Goal: Task Accomplishment & Management: Complete application form

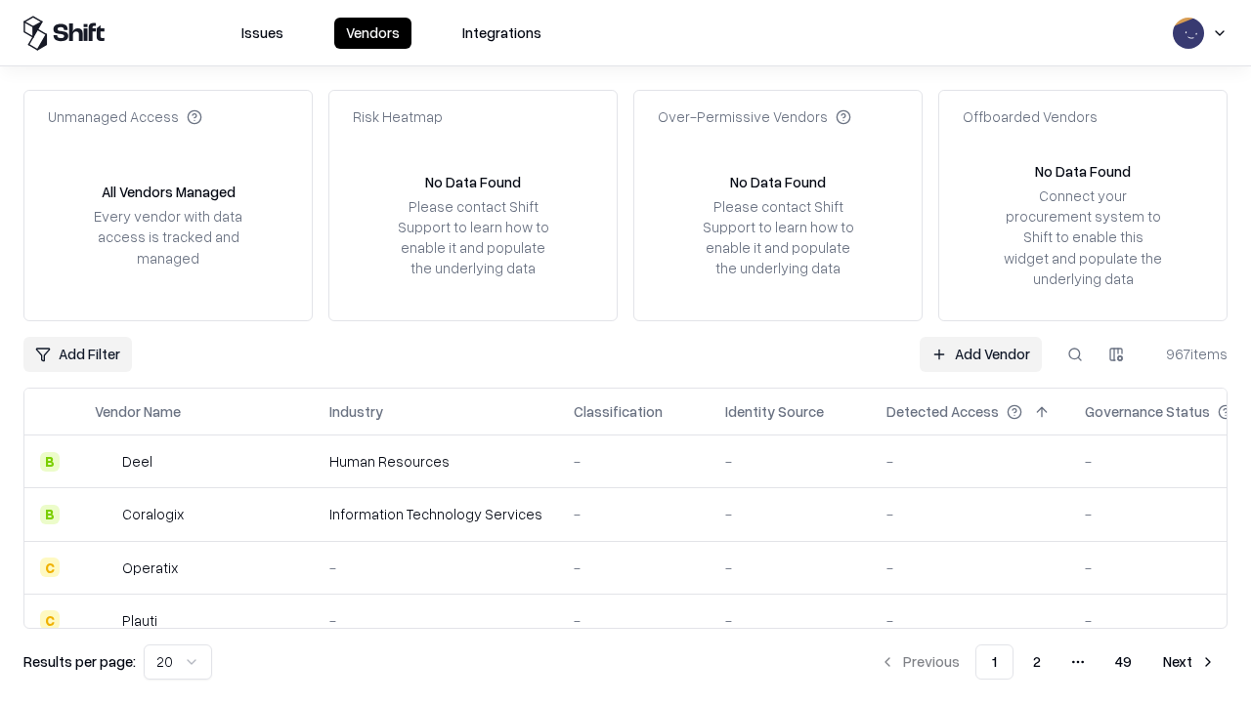
click at [980, 354] on link "Add Vendor" at bounding box center [980, 354] width 122 height 35
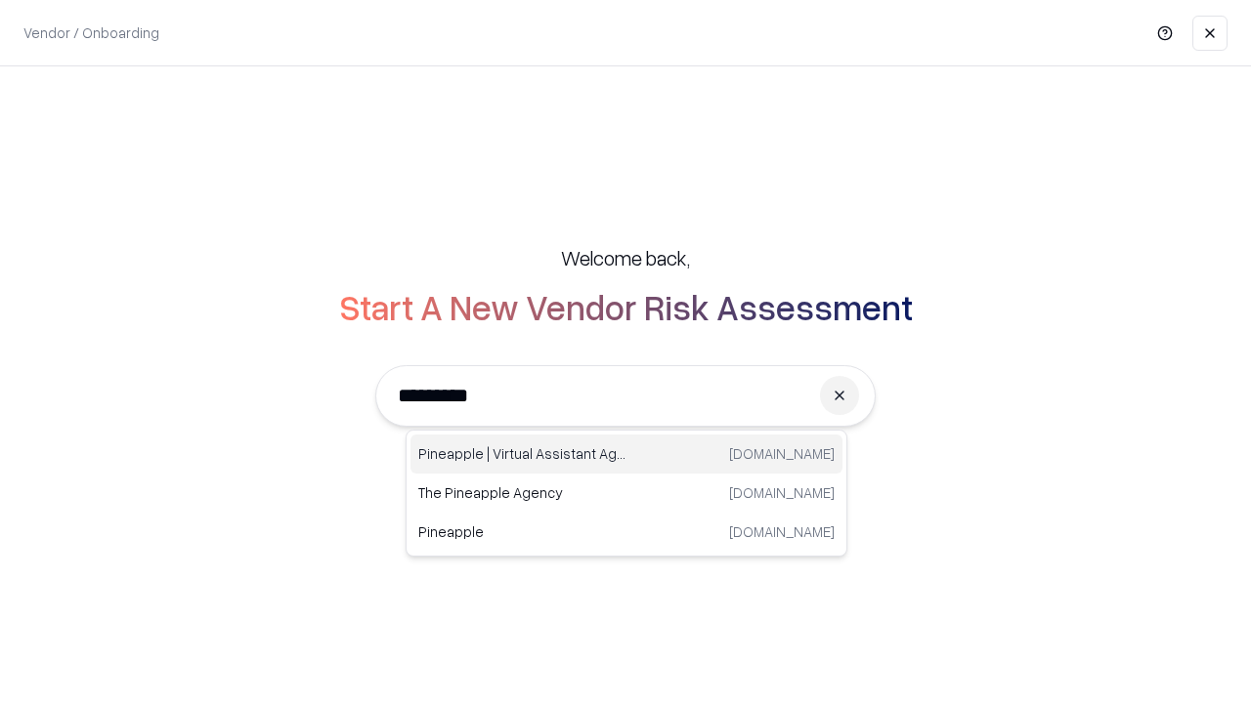
click at [626, 454] on div "Pineapple | Virtual Assistant Agency [DOMAIN_NAME]" at bounding box center [626, 454] width 432 height 39
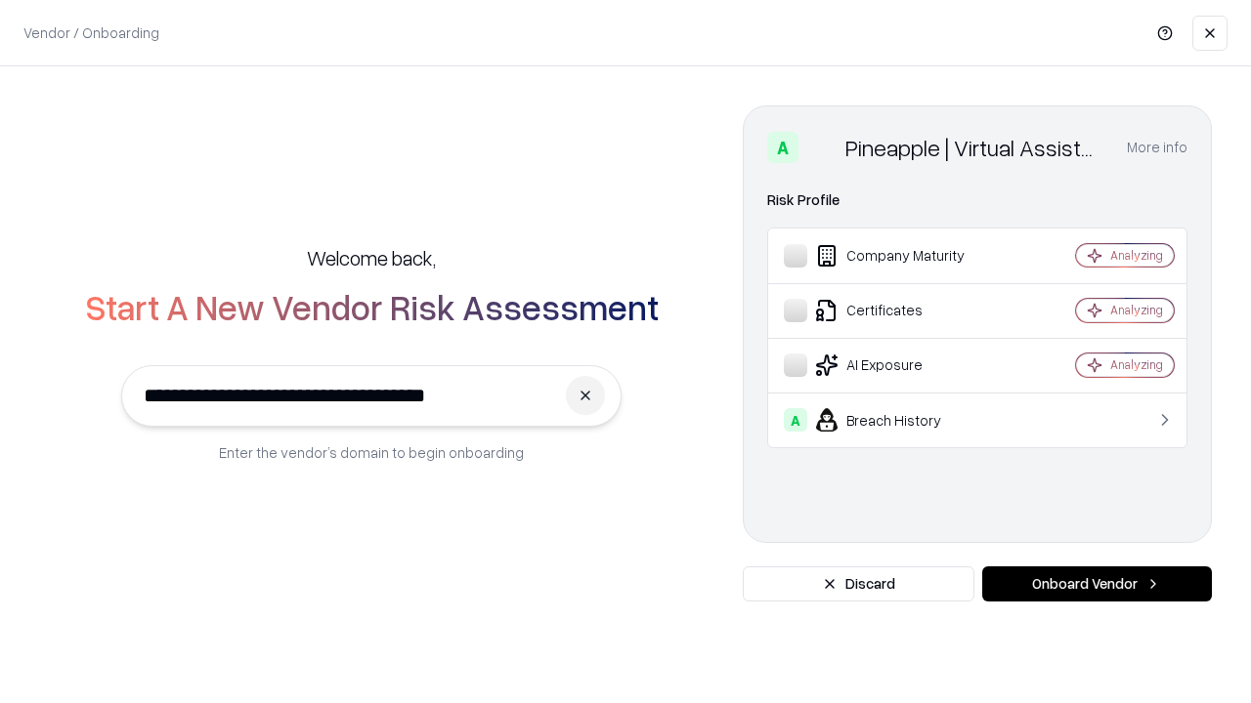
type input "**********"
click at [1096, 584] on button "Onboard Vendor" at bounding box center [1097, 584] width 230 height 35
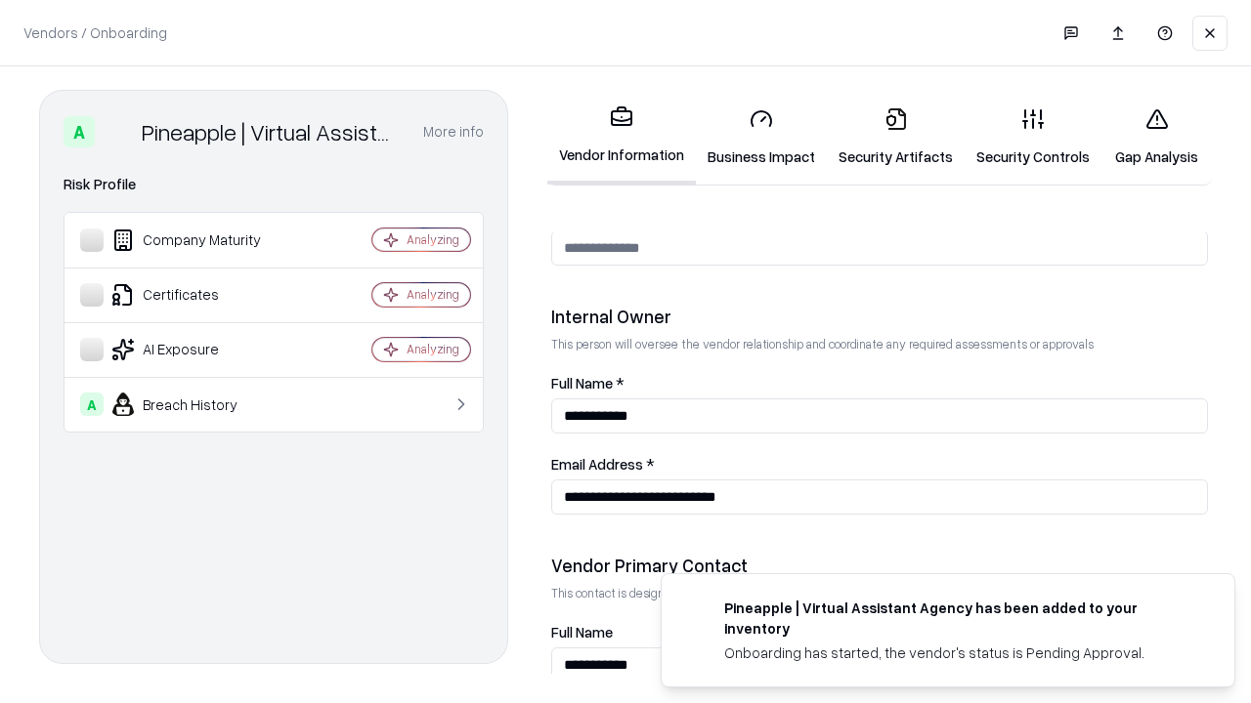
scroll to position [1012, 0]
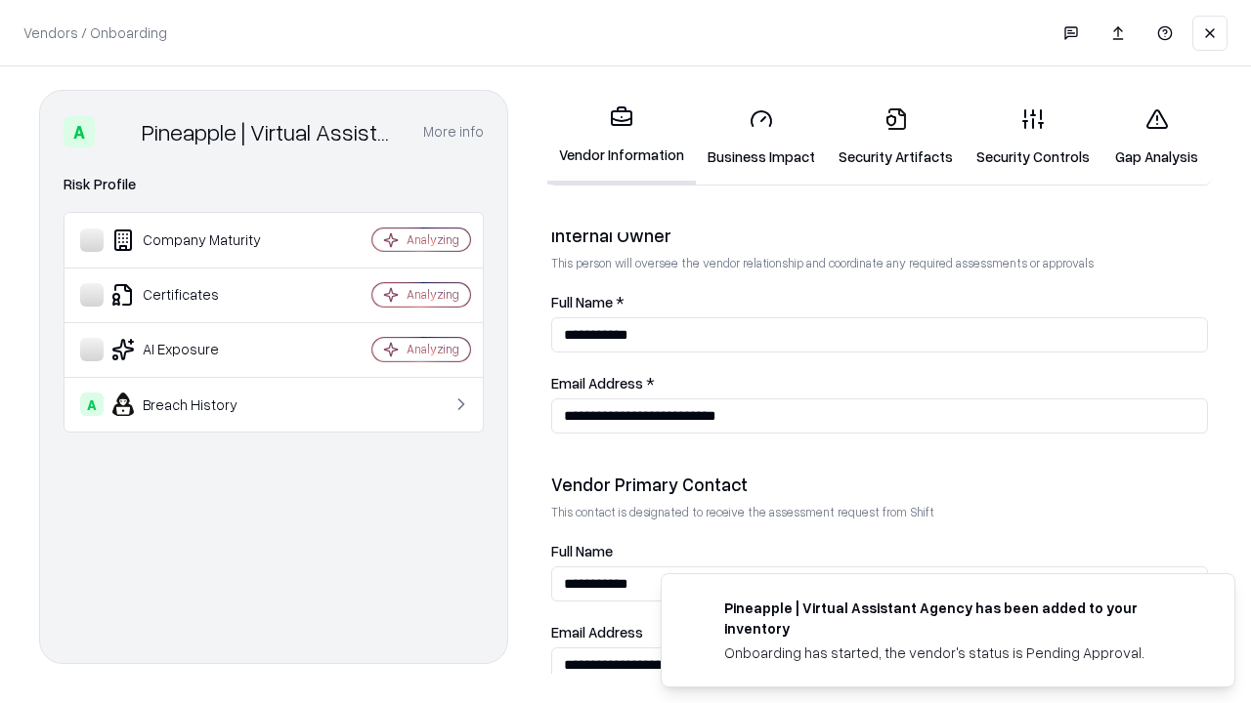
click at [761, 137] on link "Business Impact" at bounding box center [761, 137] width 131 height 91
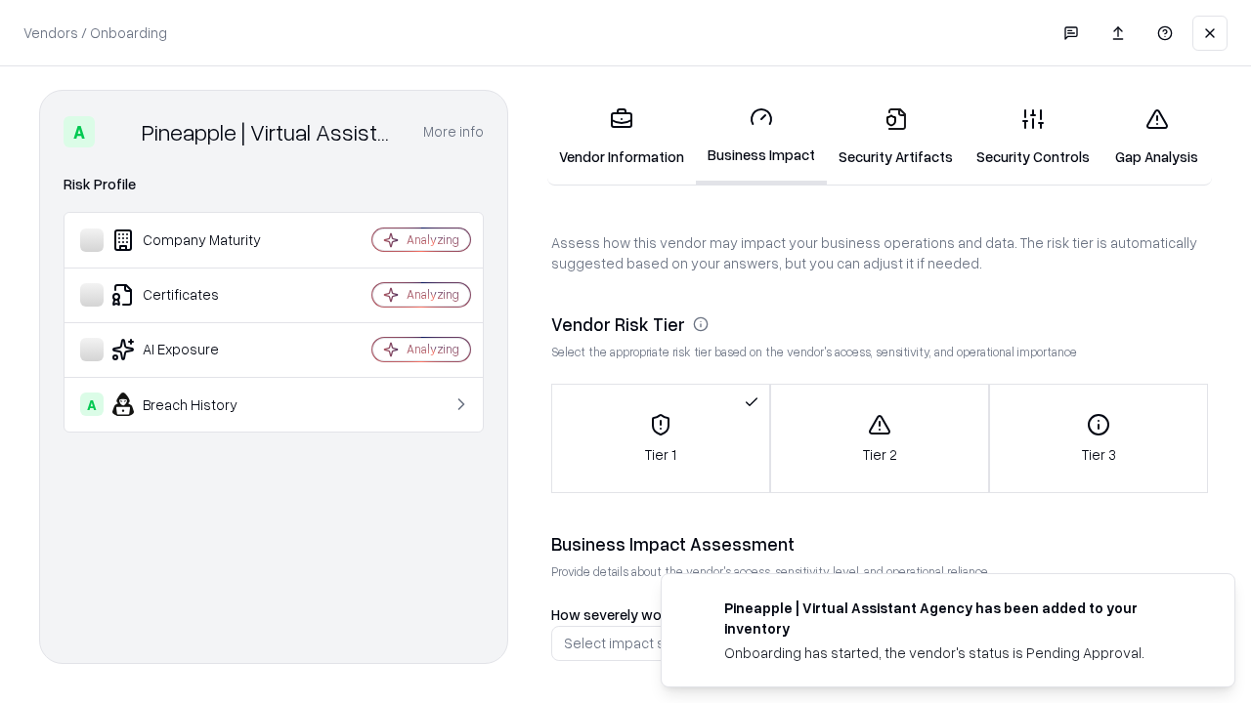
click at [895, 137] on link "Security Artifacts" at bounding box center [896, 137] width 138 height 91
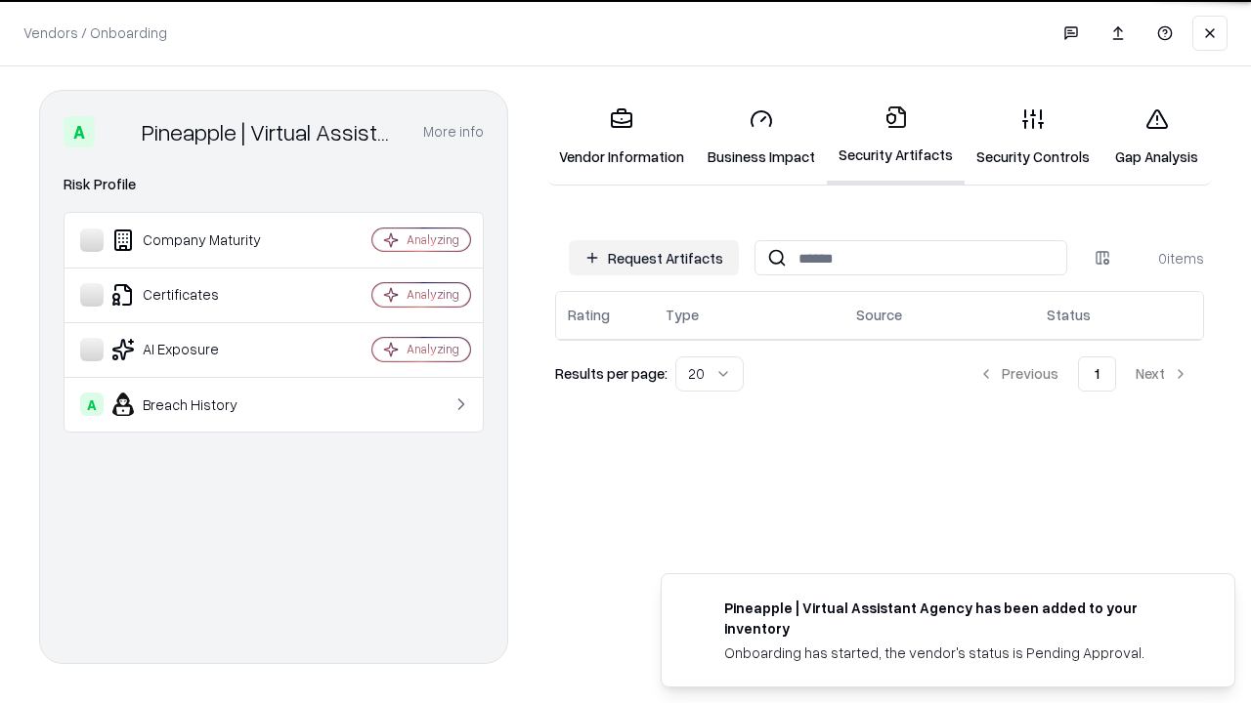
click at [654, 257] on button "Request Artifacts" at bounding box center [654, 257] width 170 height 35
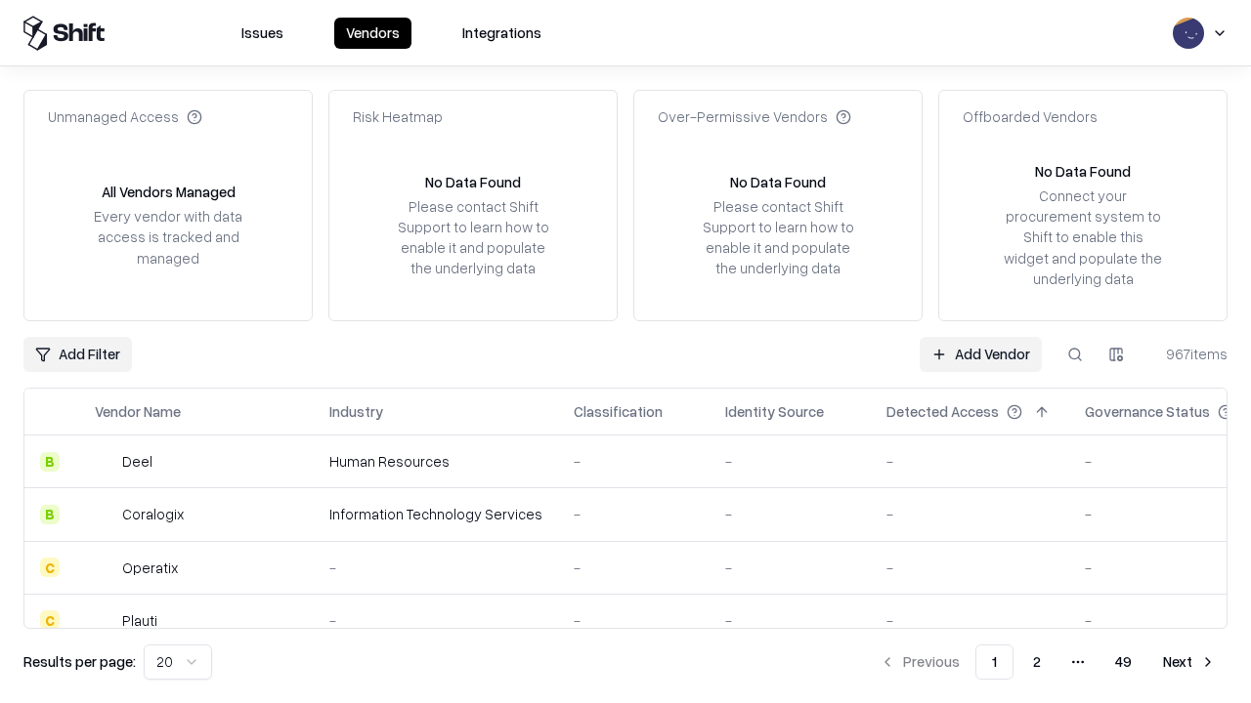
click at [980, 354] on link "Add Vendor" at bounding box center [980, 354] width 122 height 35
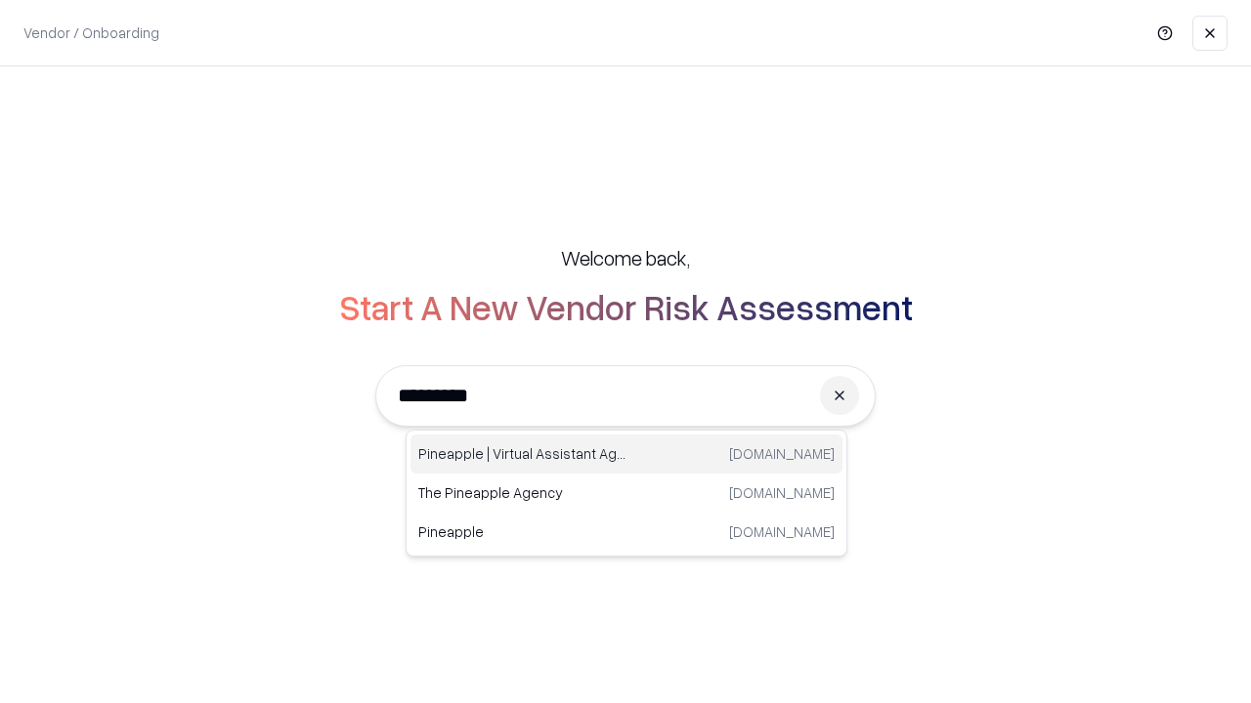
click at [626, 454] on div "Pineapple | Virtual Assistant Agency [DOMAIN_NAME]" at bounding box center [626, 454] width 432 height 39
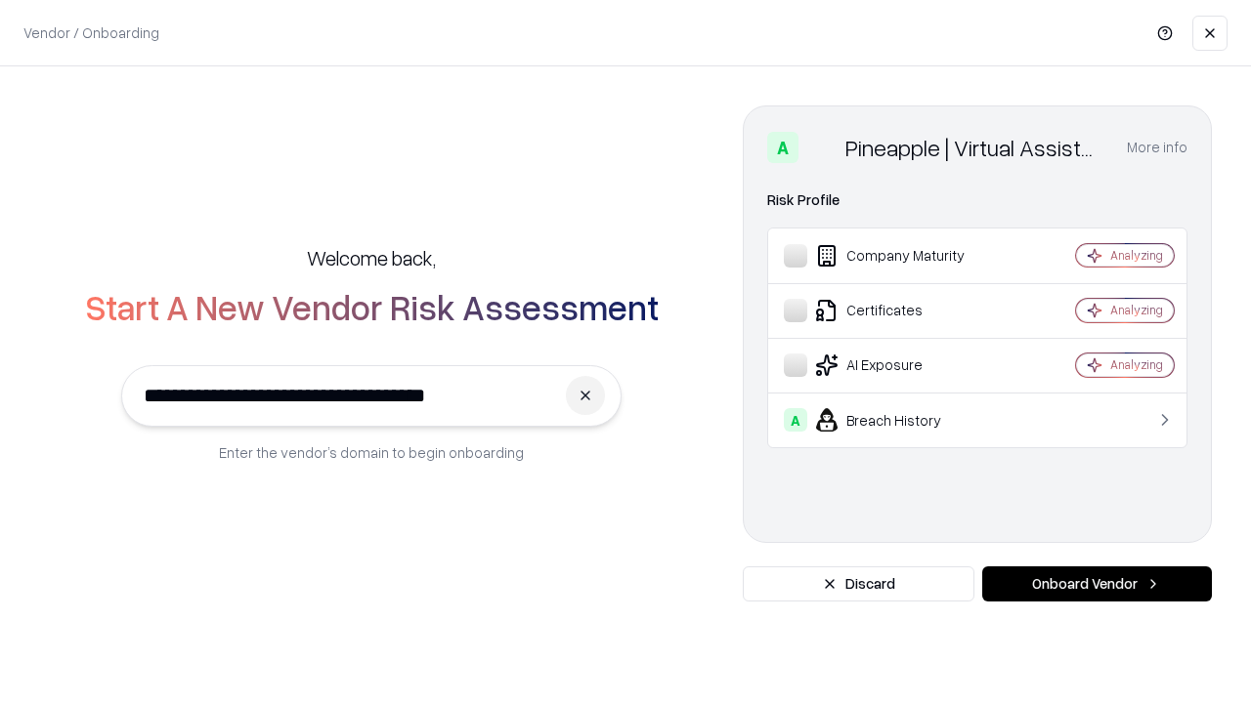
type input "**********"
click at [1096, 584] on button "Onboard Vendor" at bounding box center [1097, 584] width 230 height 35
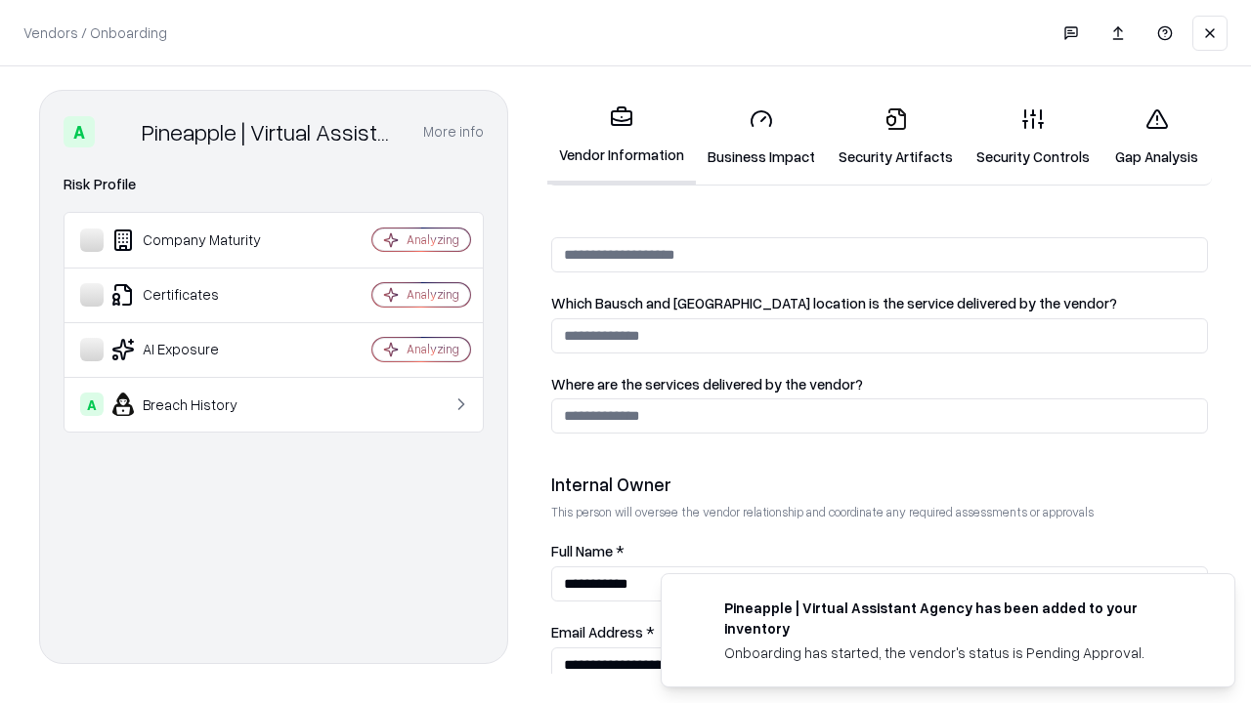
scroll to position [1012, 0]
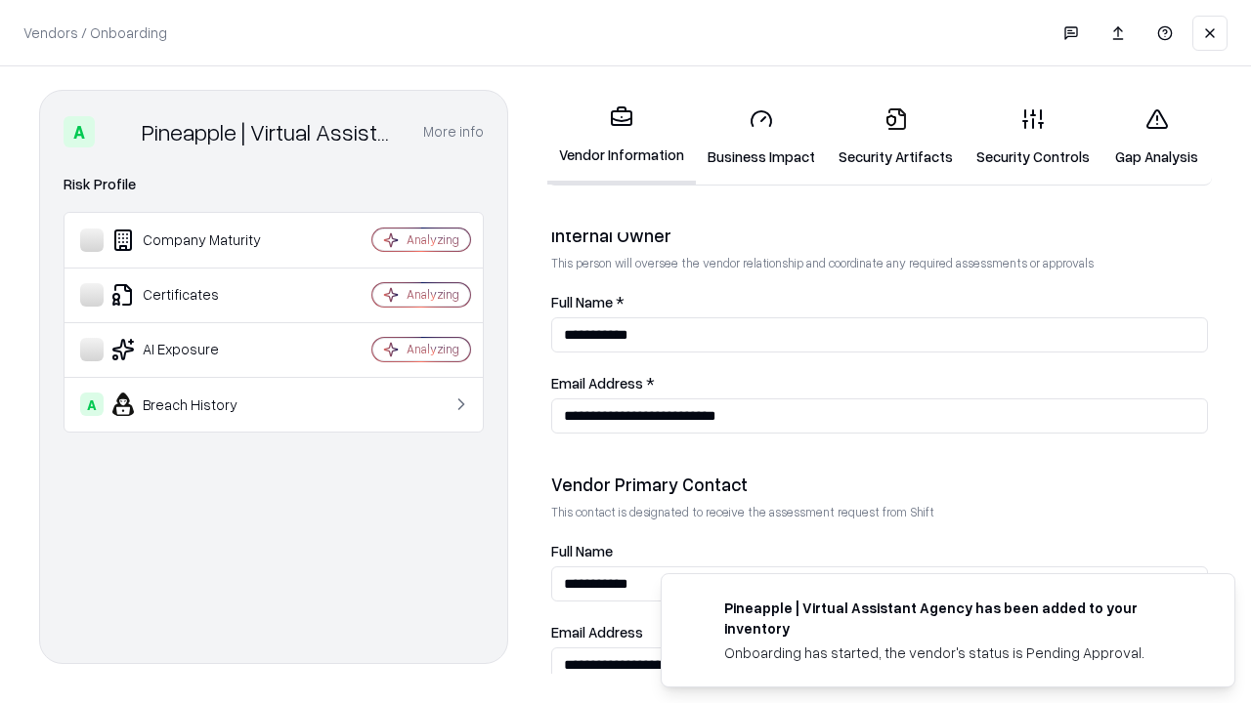
click at [1156, 137] on link "Gap Analysis" at bounding box center [1156, 137] width 110 height 91
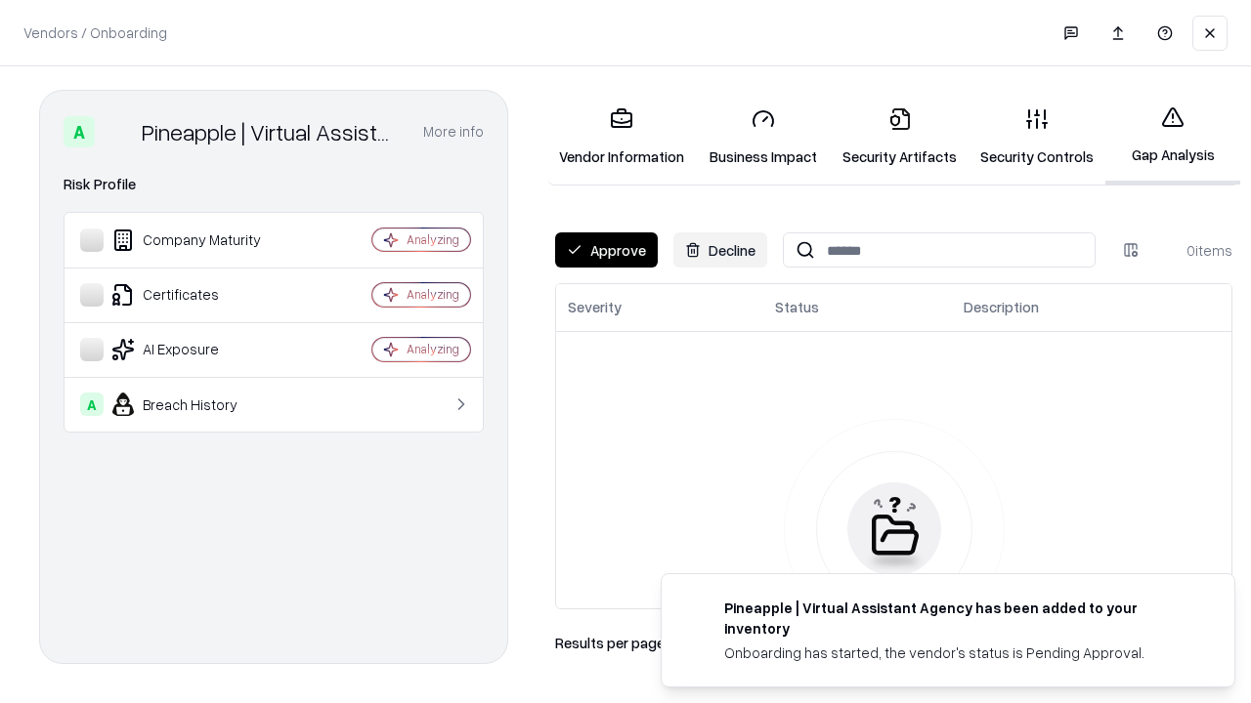
click at [606, 250] on button "Approve" at bounding box center [606, 250] width 103 height 35
